Goal: Find specific page/section

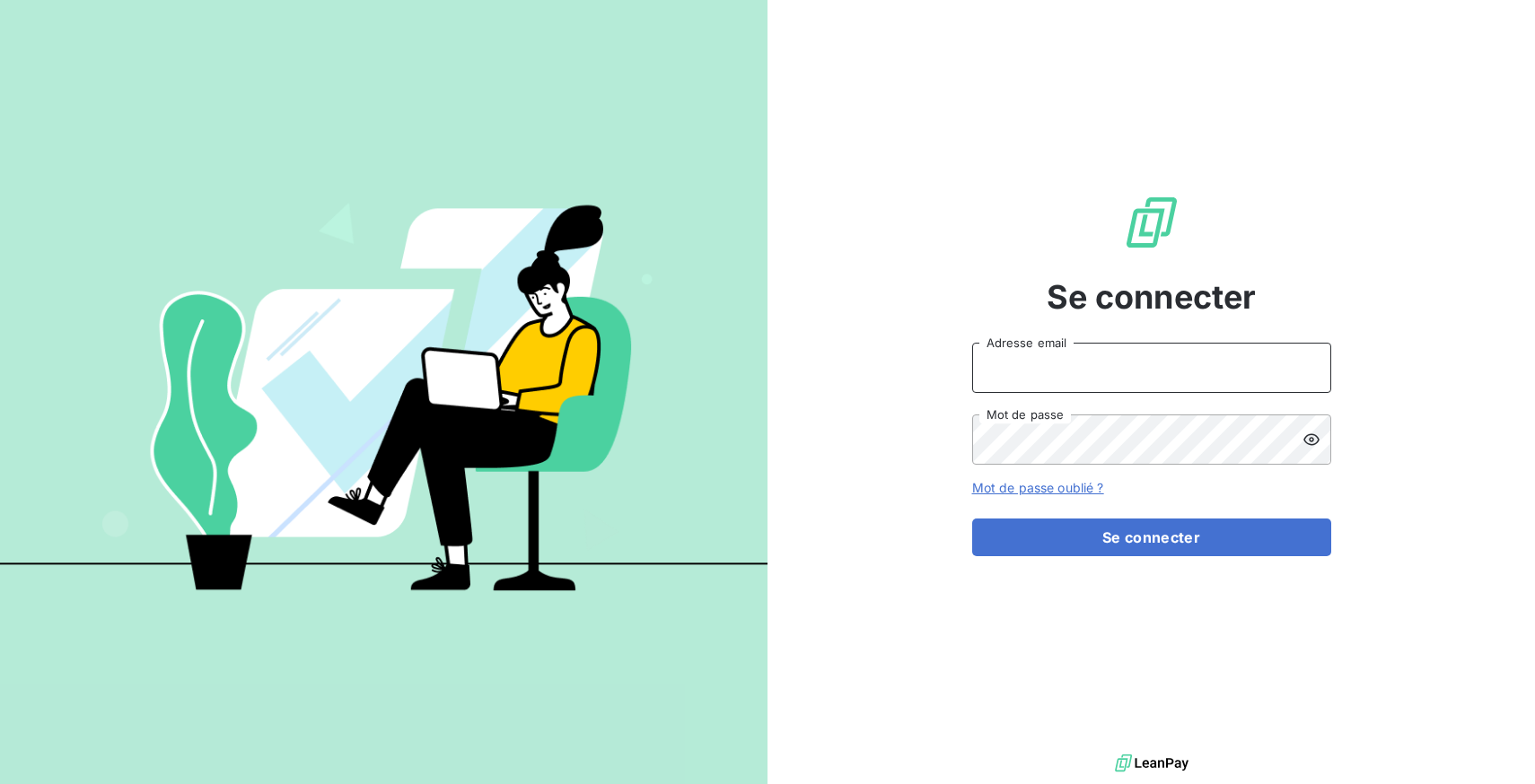
type input "[EMAIL_ADDRESS][DOMAIN_NAME]"
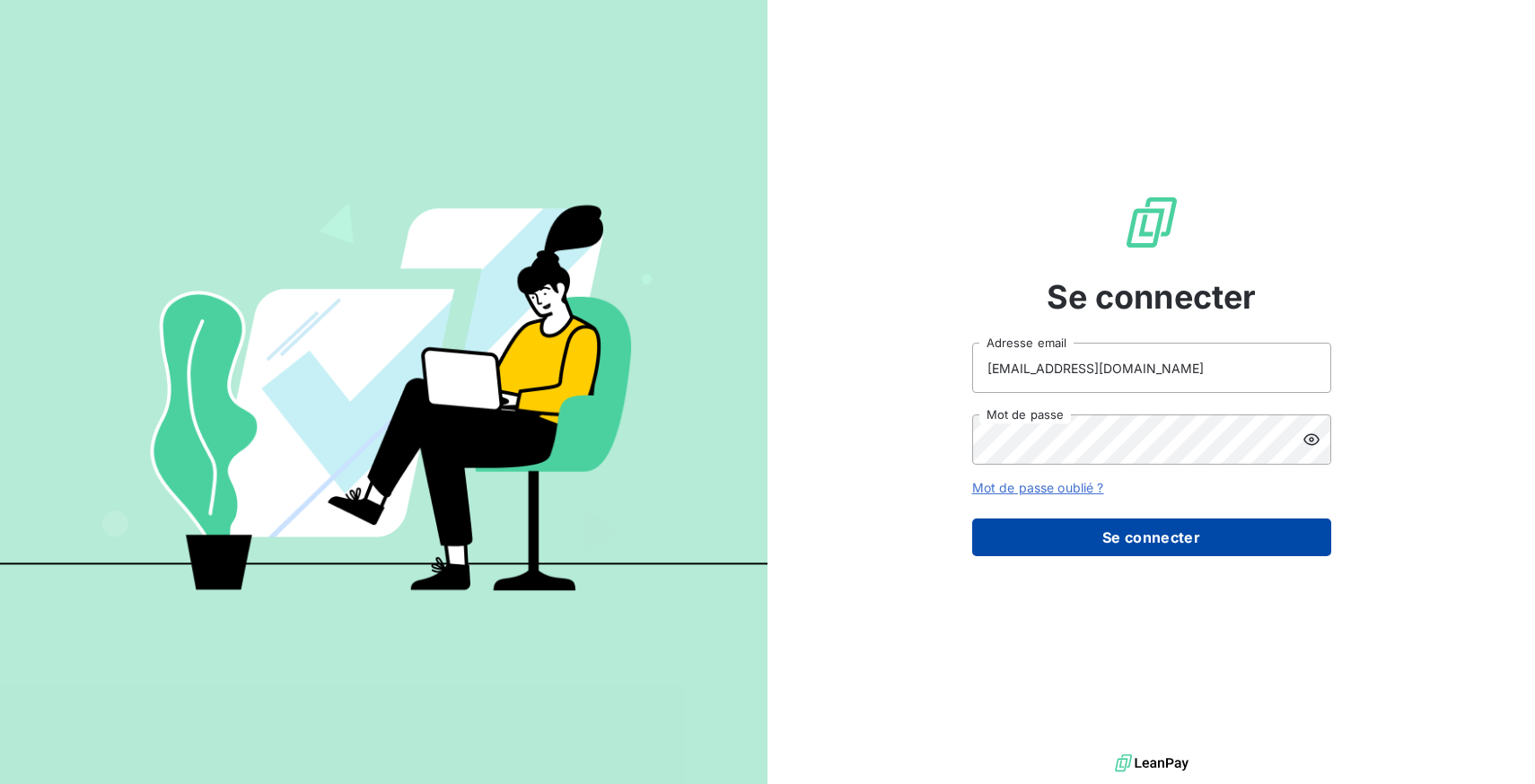
click at [1096, 536] on button "Se connecter" at bounding box center [1151, 536] width 359 height 38
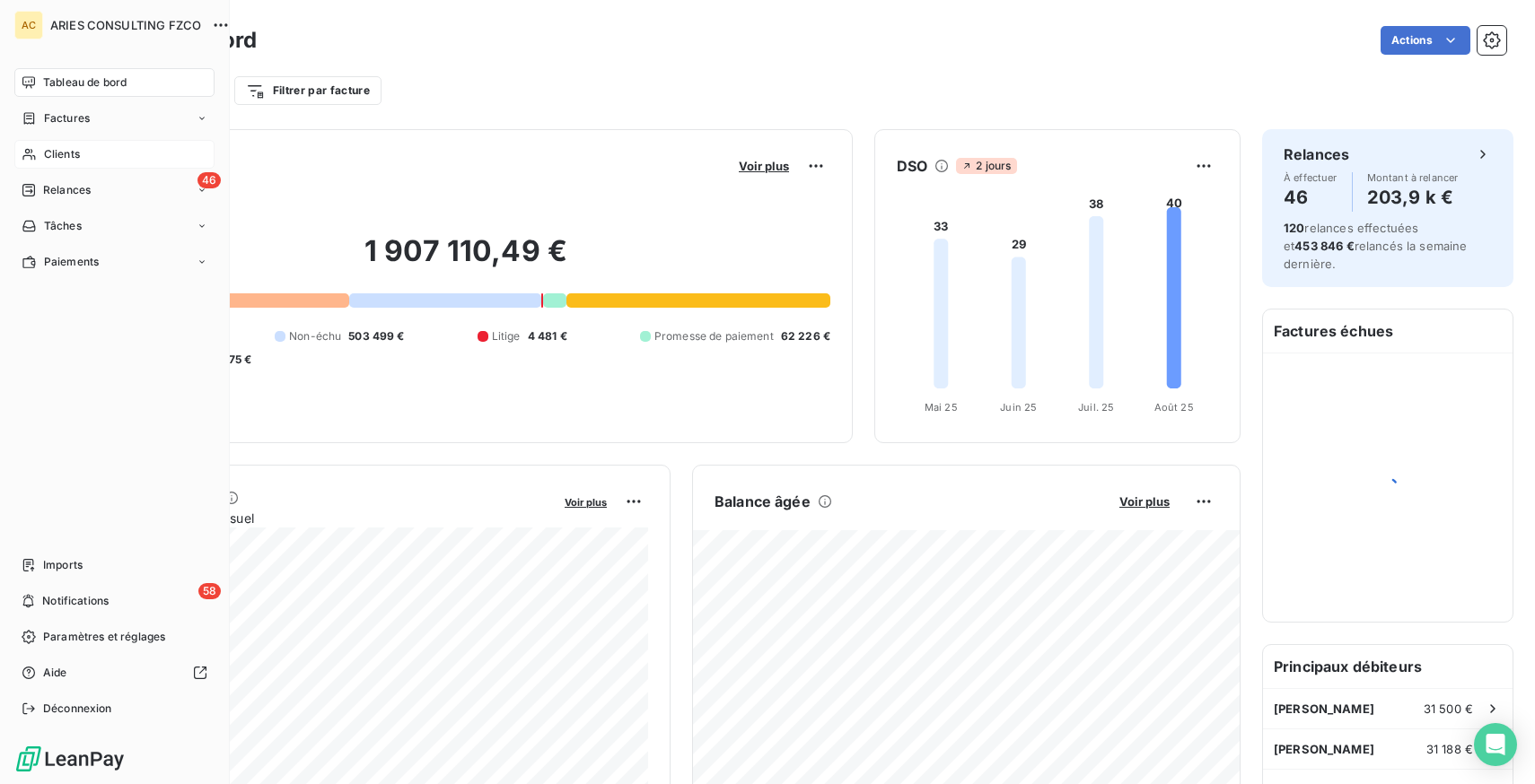
click at [38, 151] on div "Clients" at bounding box center [115, 154] width 200 height 29
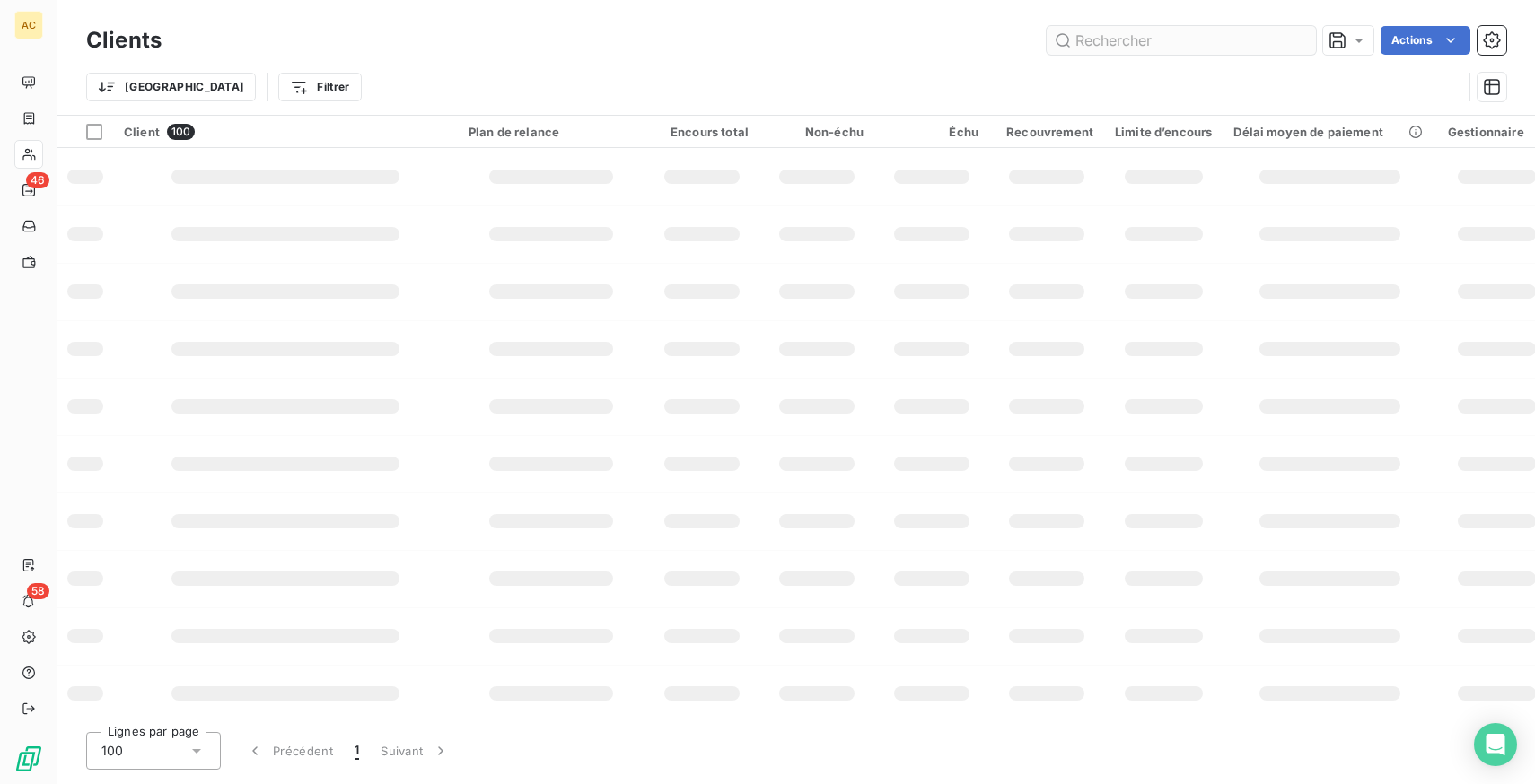
click at [1183, 39] on input "text" at bounding box center [1180, 40] width 269 height 29
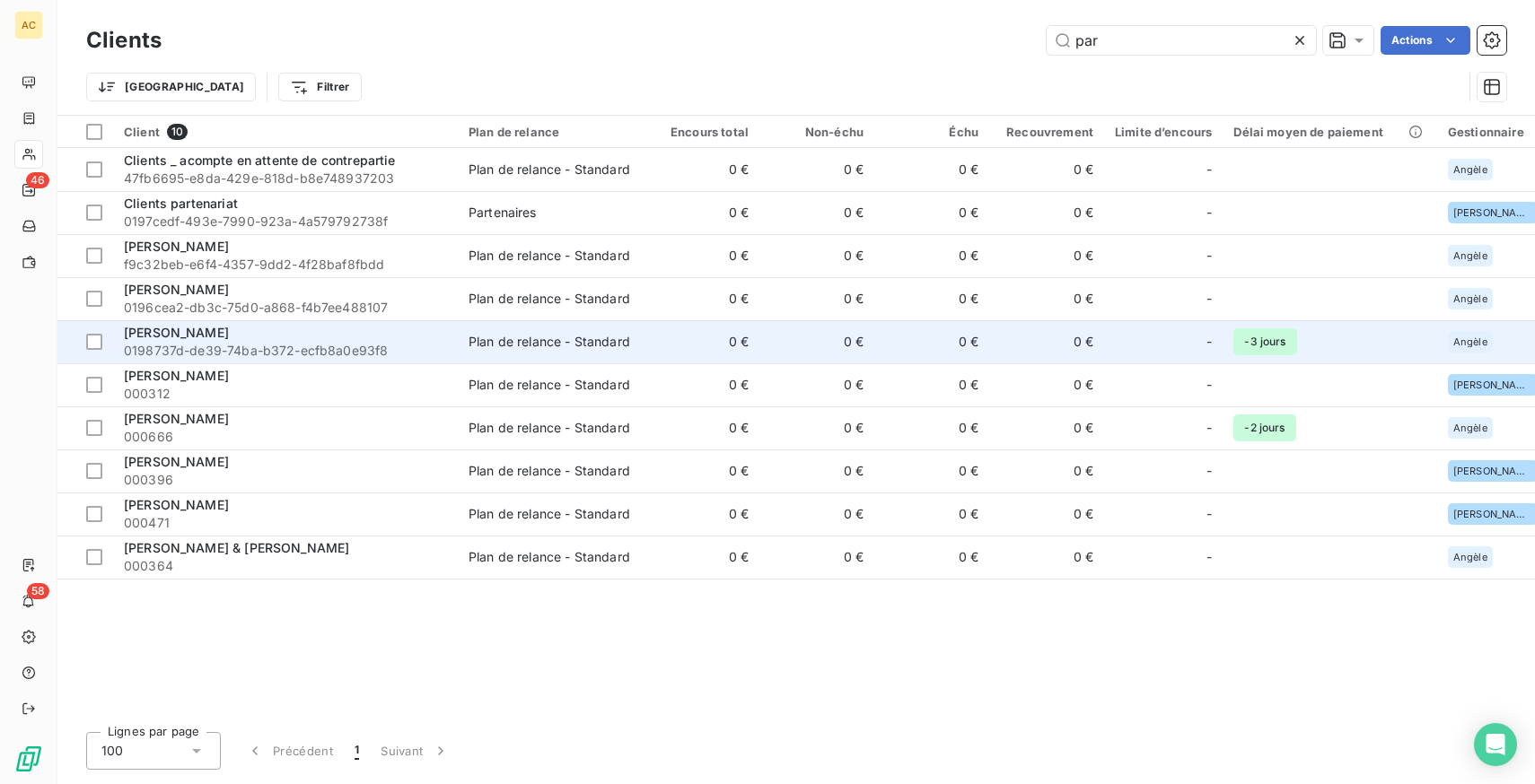
type input "par"
click at [225, 351] on span "0198737d-de39-74ba-b372-ecfb8a0e93f8" at bounding box center [285, 351] width 323 height 18
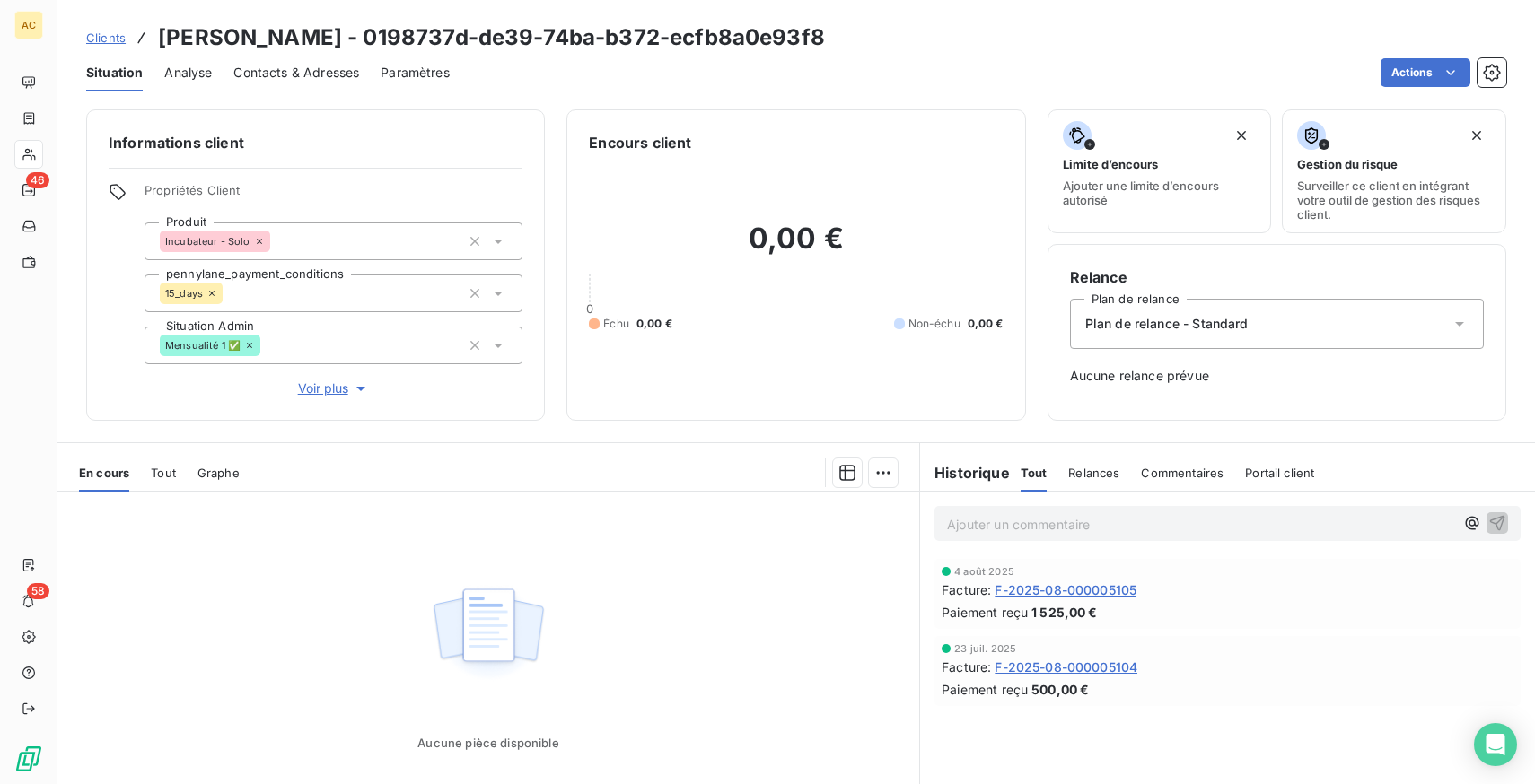
click at [177, 469] on div "En cours Tout Graphe" at bounding box center [489, 472] width 861 height 38
click at [150, 480] on div "En cours Tout Graphe" at bounding box center [489, 472] width 861 height 38
click at [175, 471] on span "Tout" at bounding box center [164, 473] width 25 height 14
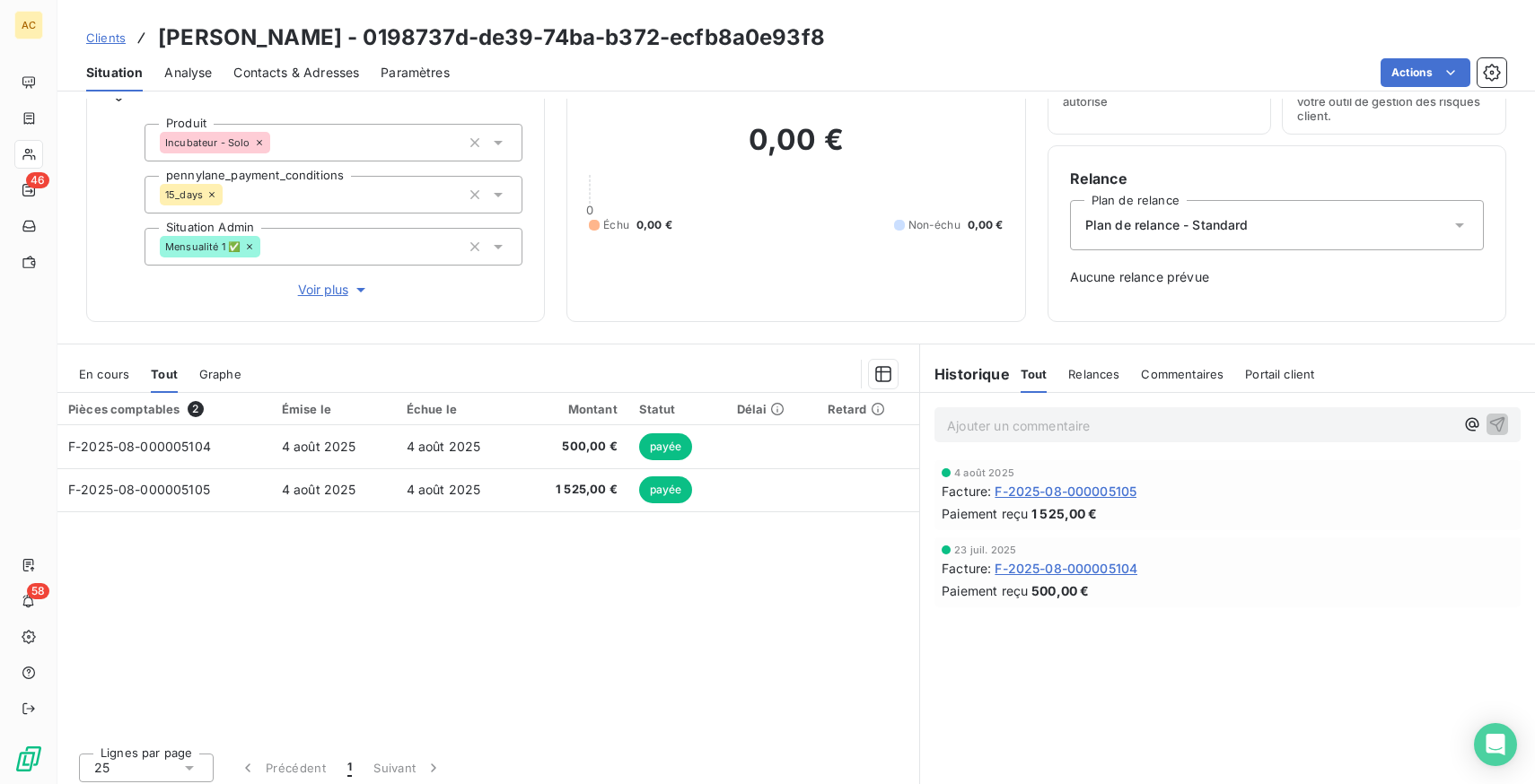
scroll to position [107, 0]
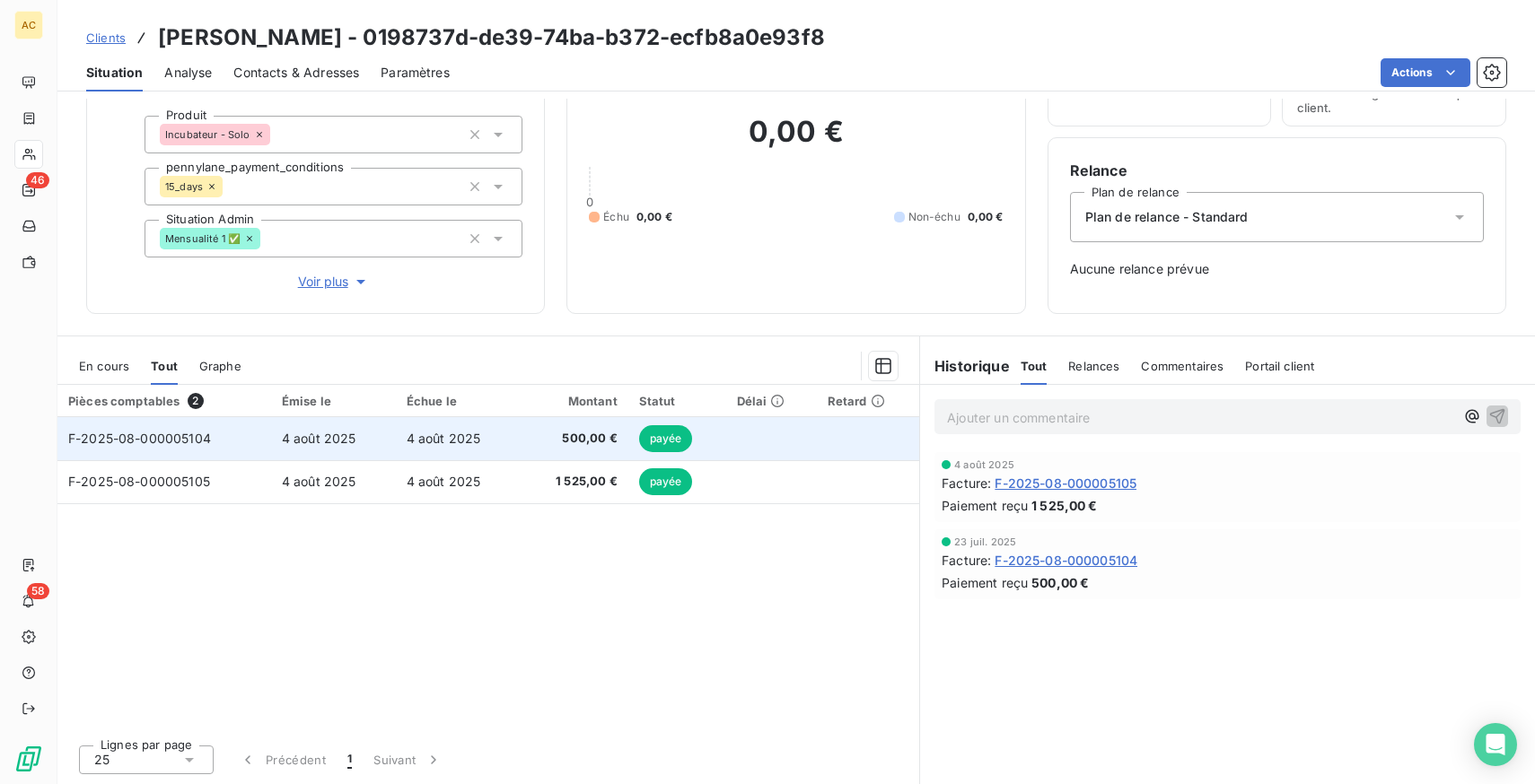
click at [490, 440] on td "4 août 2025" at bounding box center [458, 438] width 124 height 43
